Goal: Task Accomplishment & Management: Manage account settings

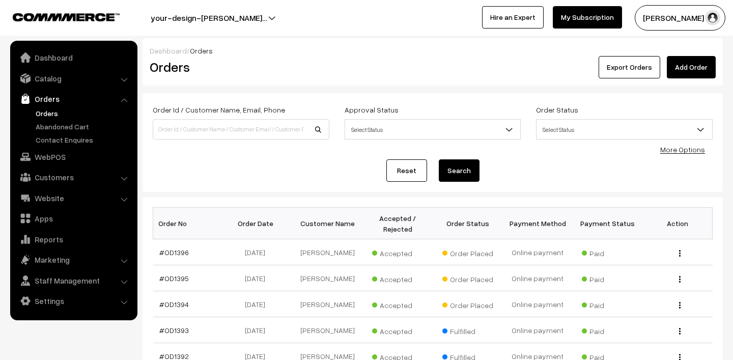
click at [39, 114] on link "Orders" at bounding box center [83, 113] width 101 height 11
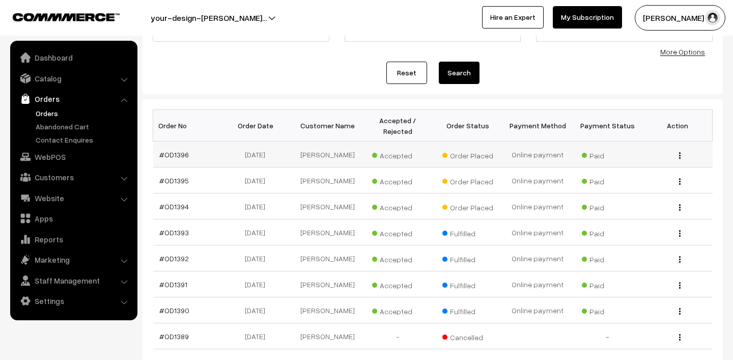
scroll to position [79, 0]
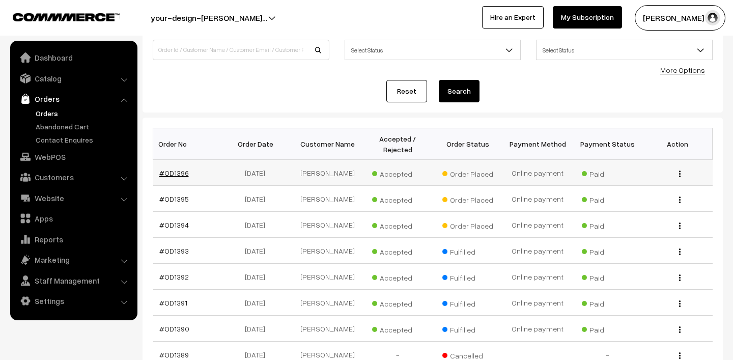
click at [169, 172] on link "#OD1396" at bounding box center [174, 172] width 30 height 9
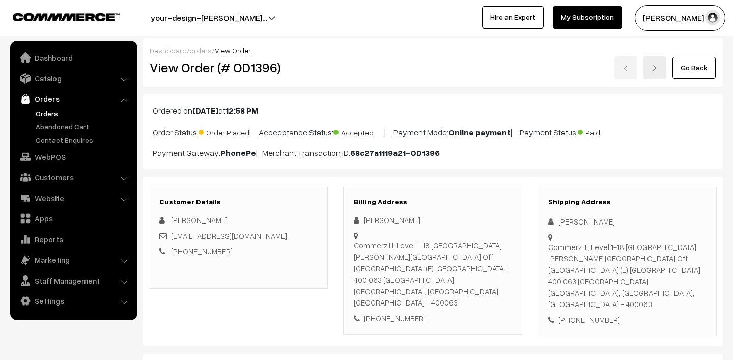
scroll to position [157, 0]
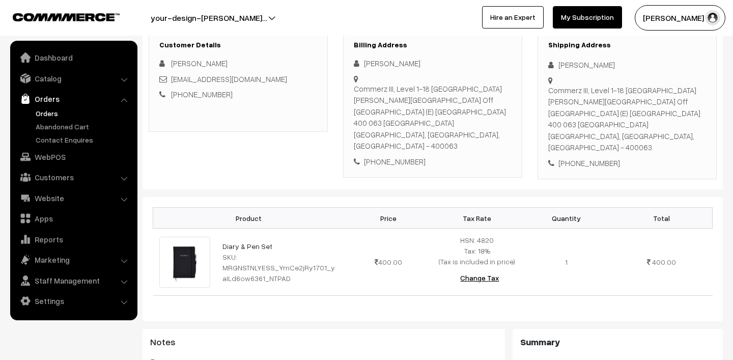
click at [62, 110] on link "Orders" at bounding box center [83, 113] width 101 height 11
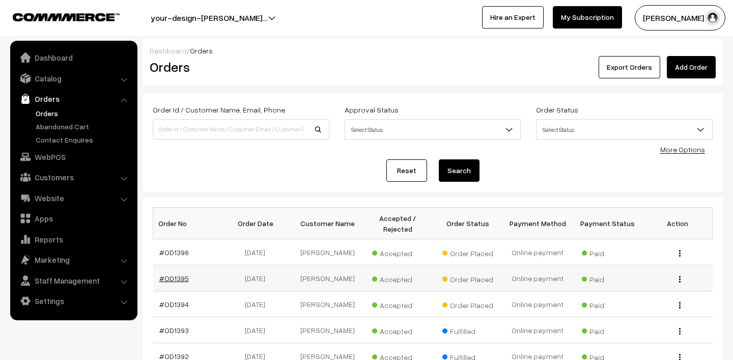
click at [179, 282] on link "#OD1395" at bounding box center [174, 278] width 30 height 9
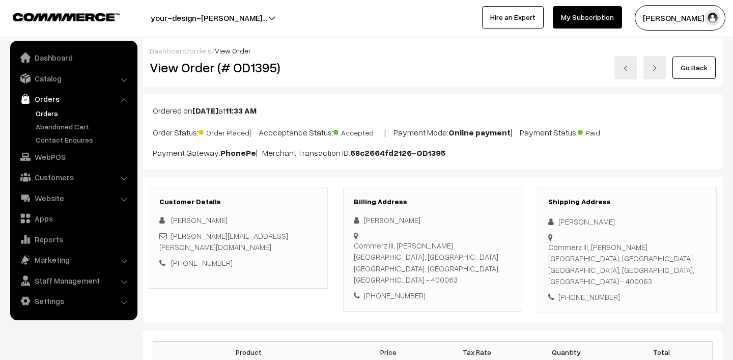
scroll to position [206, 0]
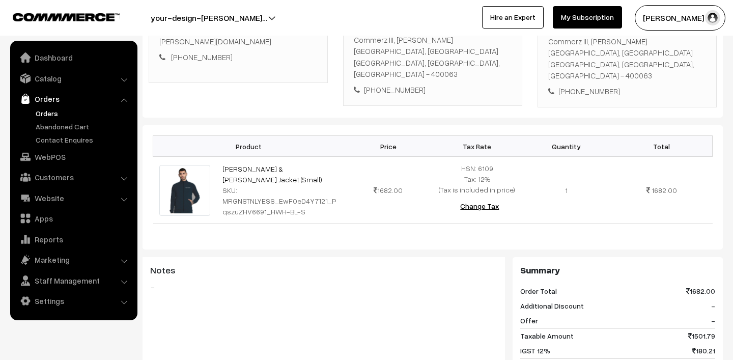
click at [37, 111] on link "Orders" at bounding box center [83, 113] width 101 height 11
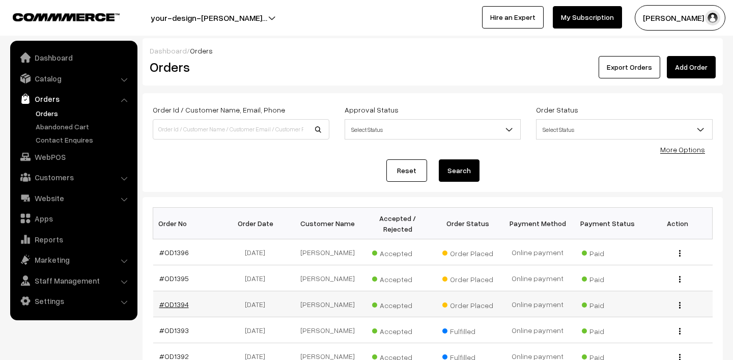
click at [169, 301] on link "#OD1394" at bounding box center [174, 304] width 30 height 9
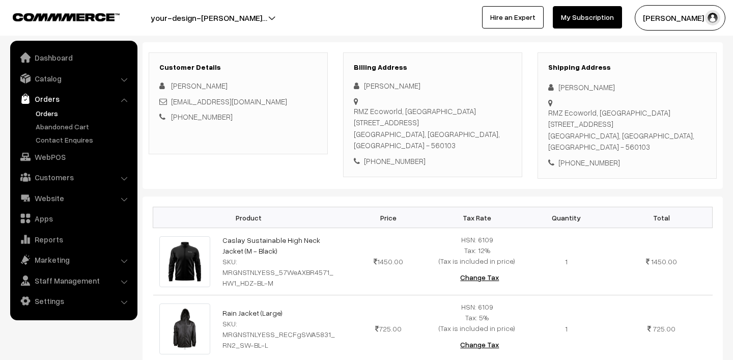
scroll to position [164, 0]
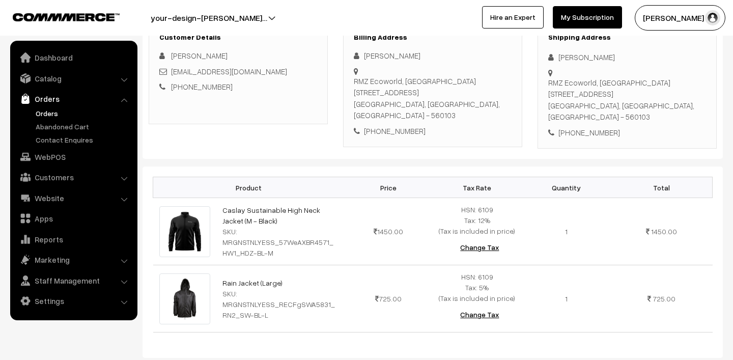
click at [54, 114] on link "Orders" at bounding box center [83, 113] width 101 height 11
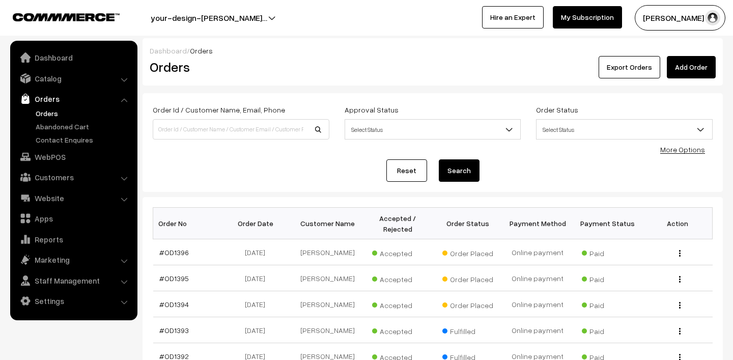
click at [679, 20] on button "Lokesh N.P" at bounding box center [679, 17] width 91 height 25
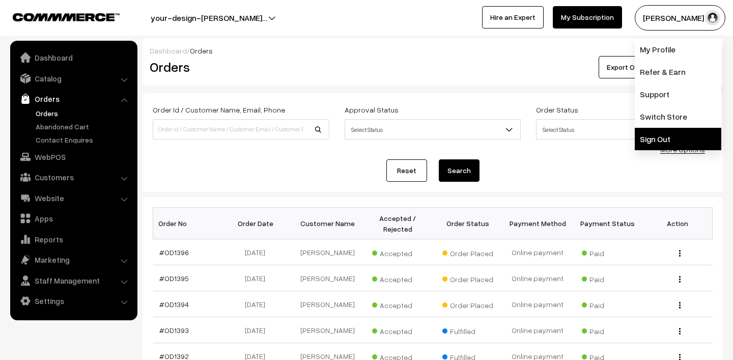
click at [671, 135] on link "Sign Out" at bounding box center [677, 139] width 86 height 22
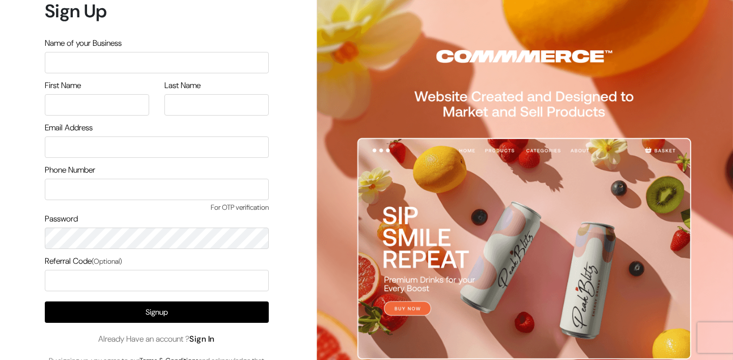
click at [207, 340] on link "Sign In" at bounding box center [201, 338] width 25 height 11
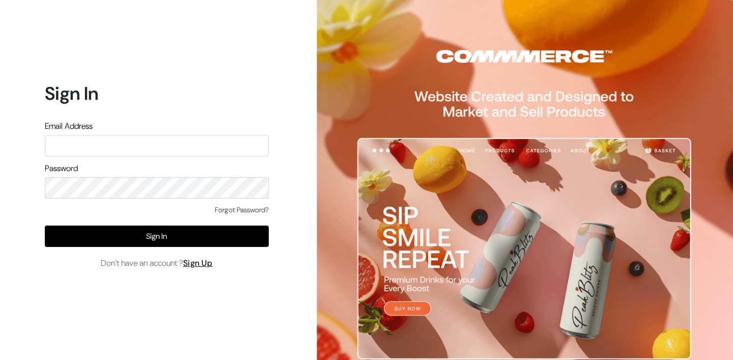
click at [132, 138] on input "text" at bounding box center [157, 145] width 224 height 21
type input "mk@yourdesignstore.in"
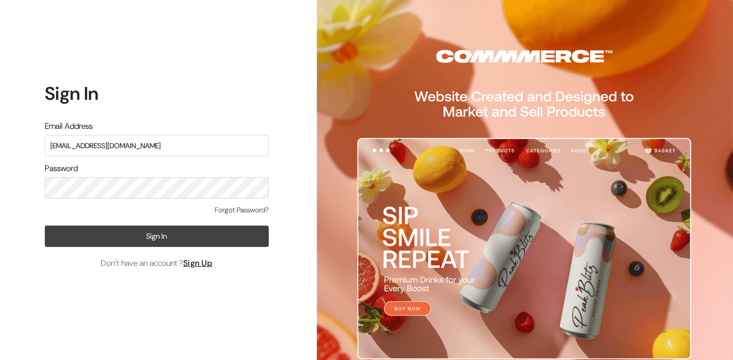
click at [158, 239] on button "Sign In" at bounding box center [157, 235] width 224 height 21
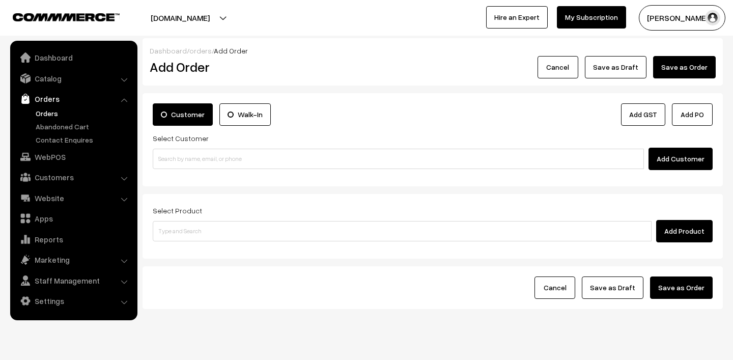
click at [50, 95] on link "Orders" at bounding box center [73, 99] width 121 height 18
click at [44, 112] on link "Orders" at bounding box center [83, 113] width 101 height 11
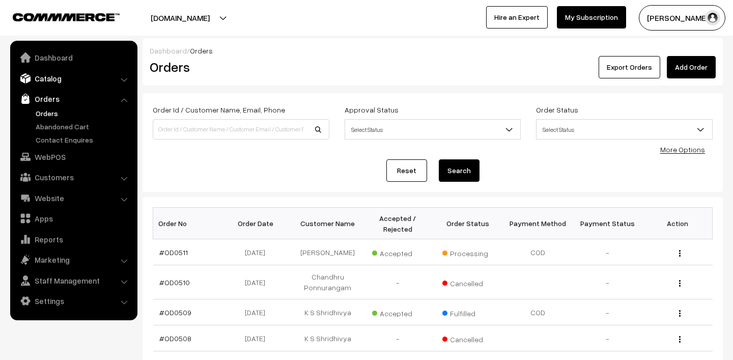
click at [76, 75] on link "Catalog" at bounding box center [73, 78] width 121 height 18
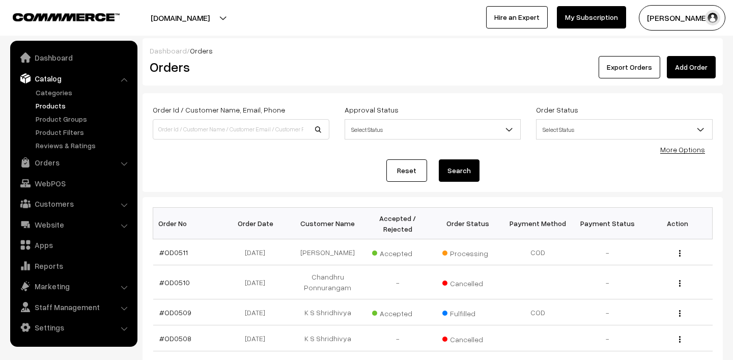
click at [60, 108] on link "Products" at bounding box center [83, 105] width 101 height 11
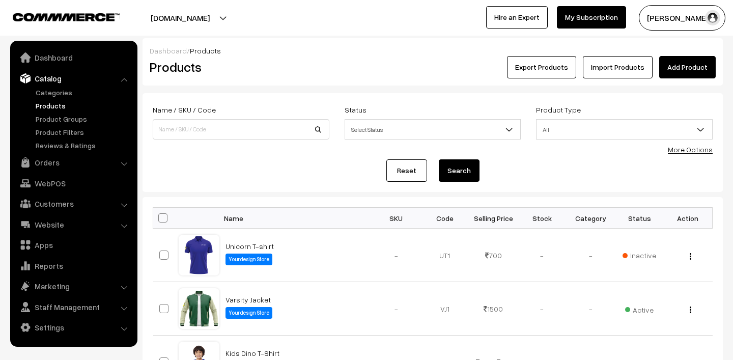
scroll to position [126, 0]
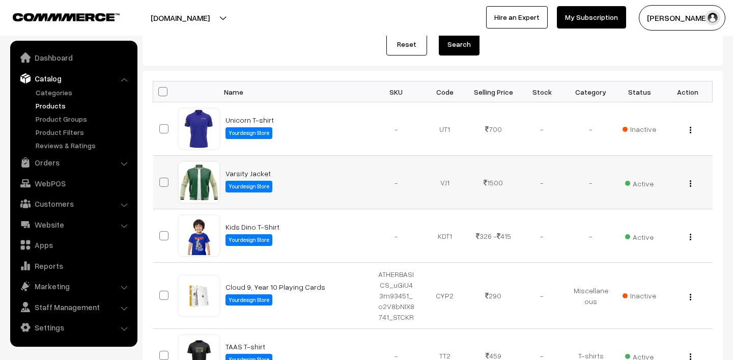
click at [646, 186] on span "Active" at bounding box center [639, 182] width 28 height 13
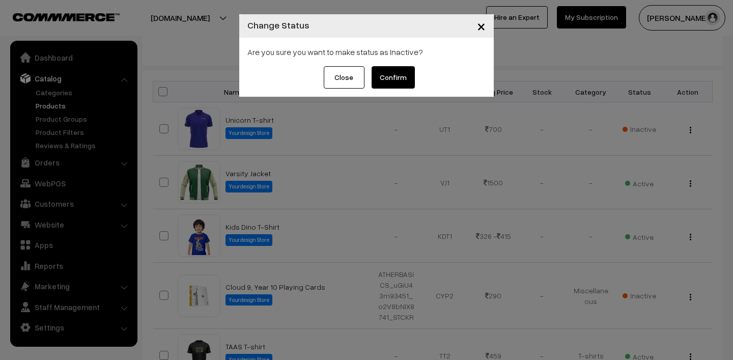
click at [381, 76] on button "Confirm" at bounding box center [392, 77] width 43 height 22
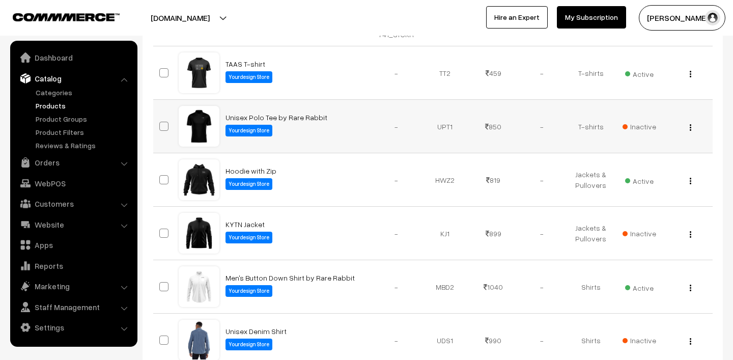
scroll to position [374, 0]
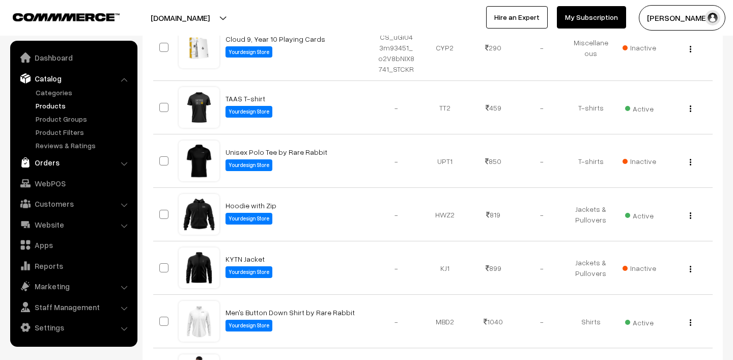
click at [50, 164] on link "Orders" at bounding box center [73, 162] width 121 height 18
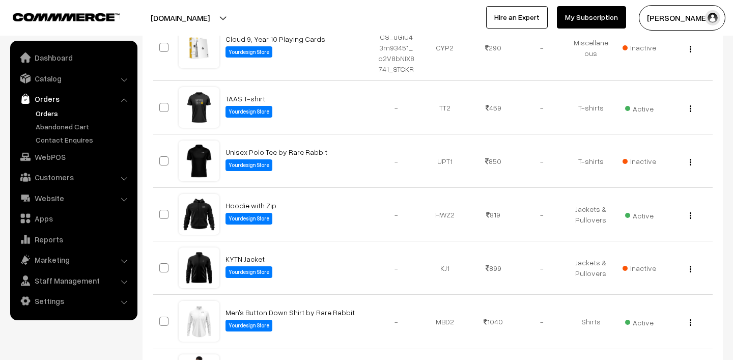
click at [54, 115] on link "Orders" at bounding box center [83, 113] width 101 height 11
